Goal: Check status: Check status

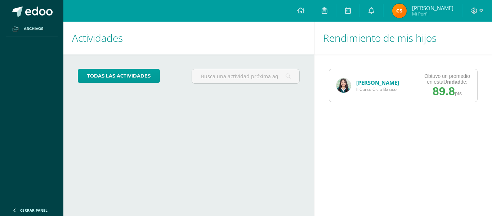
click at [360, 80] on link "[PERSON_NAME]" at bounding box center [377, 82] width 43 height 7
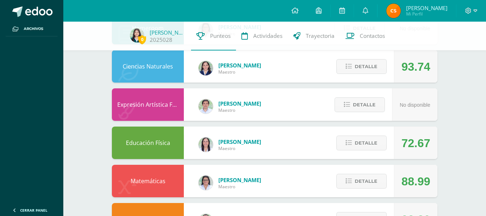
scroll to position [479, 0]
